Goal: Task Accomplishment & Management: Manage account settings

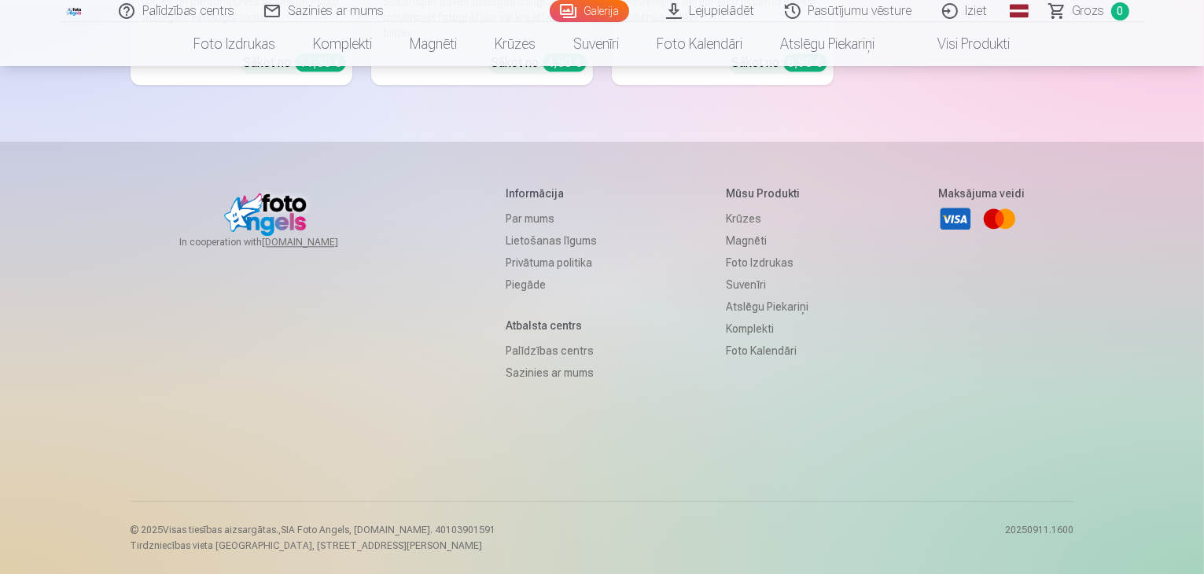
scroll to position [18126, 0]
click at [984, 10] on link "Iziet" at bounding box center [965, 11] width 75 height 22
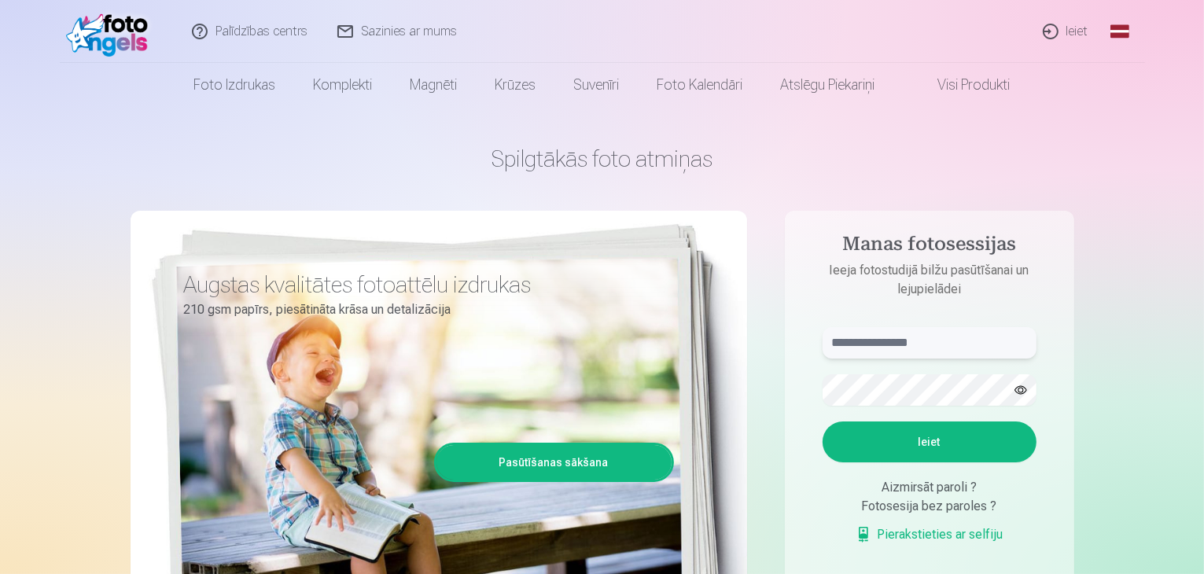
click at [896, 341] on input "text" at bounding box center [929, 342] width 214 height 31
type input "**********"
click at [1022, 386] on button "button" at bounding box center [1021, 390] width 30 height 30
click at [981, 446] on button "Ieiet" at bounding box center [929, 441] width 214 height 41
